Goal: Task Accomplishment & Management: Use online tool/utility

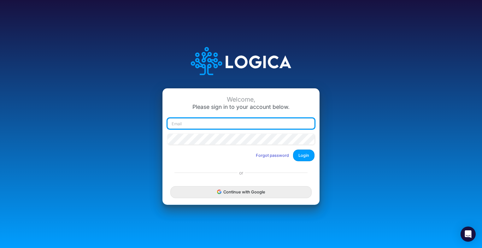
click at [274, 123] on input "email" at bounding box center [240, 123] width 147 height 11
type input "[EMAIL_ADDRESS][PERSON_NAME][PERSON_NAME][DOMAIN_NAME]"
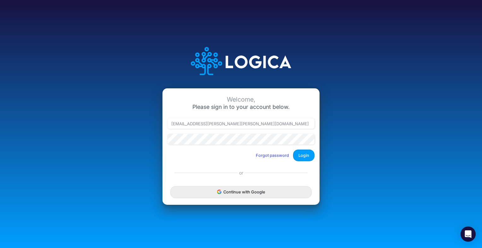
click at [310, 154] on button "Login" at bounding box center [303, 155] width 21 height 12
